Goal: Information Seeking & Learning: Learn about a topic

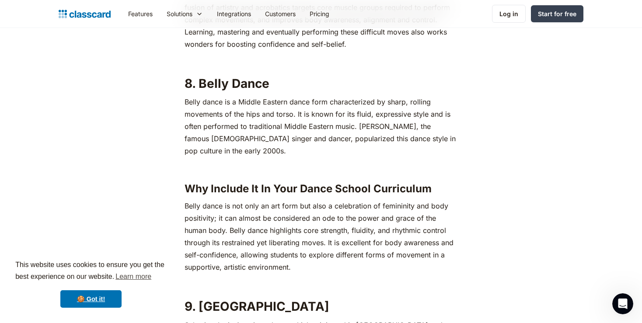
scroll to position [3326, 0]
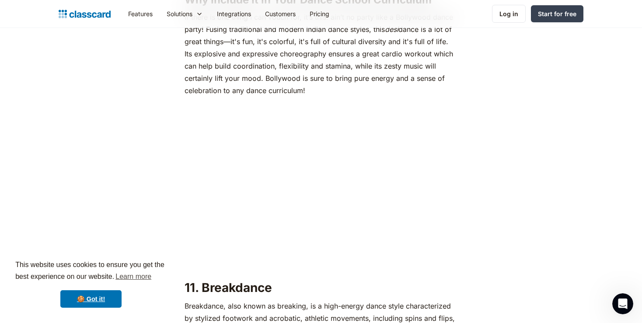
scroll to position [4201, 0]
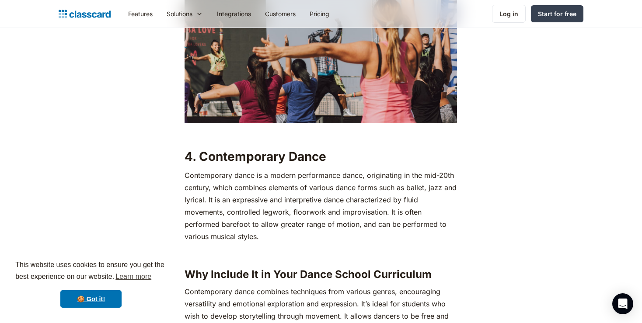
scroll to position [1926, 0]
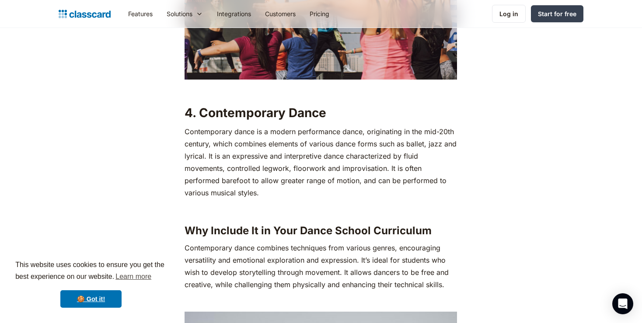
drag, startPoint x: 238, startPoint y: 182, endPoint x: 182, endPoint y: 119, distance: 83.7
copy p "Contemporary dance is a modern performance dance, originating in the mid-20th c…"
